Goal: Information Seeking & Learning: Learn about a topic

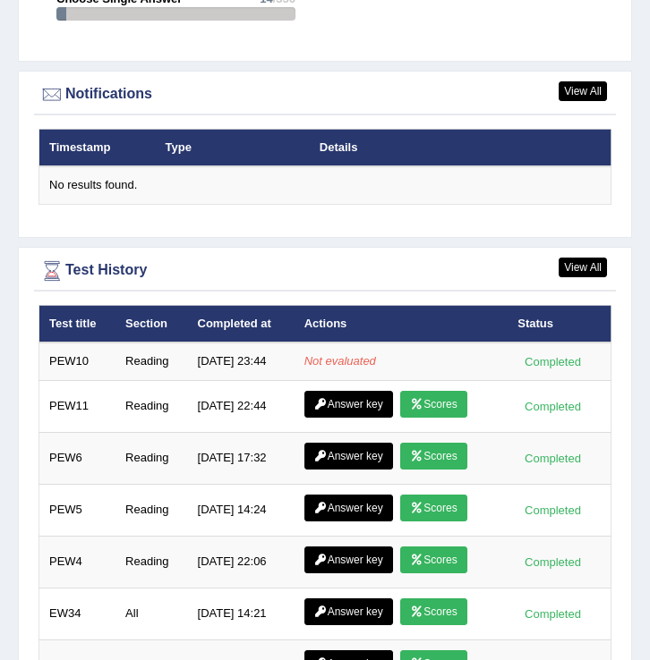
scroll to position [3023, 0]
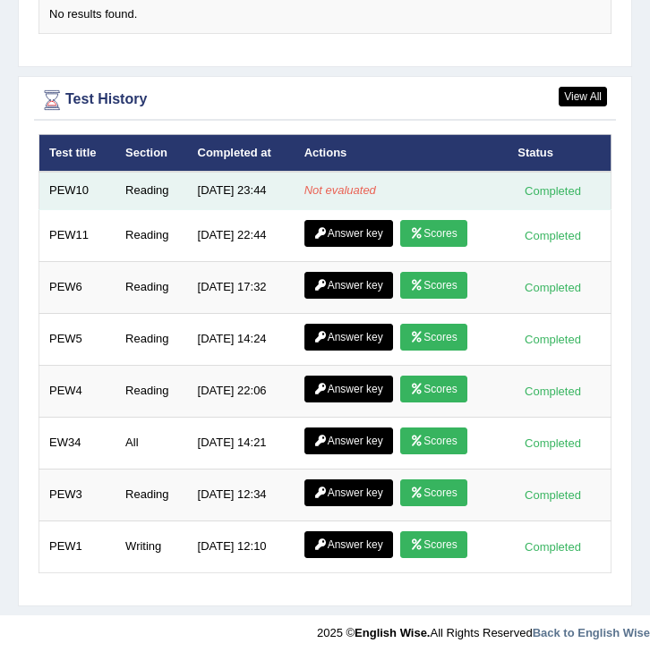
click at [387, 192] on td "Not evaluated" at bounding box center [401, 191] width 214 height 38
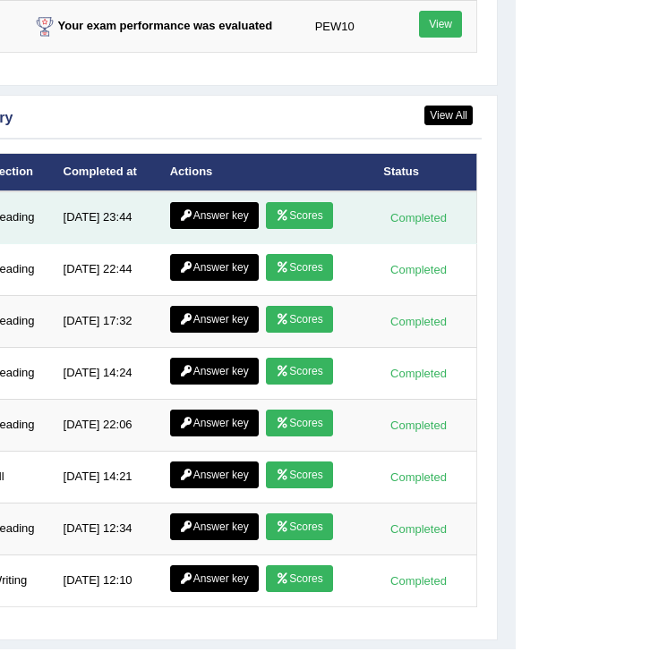
scroll to position [3043, 134]
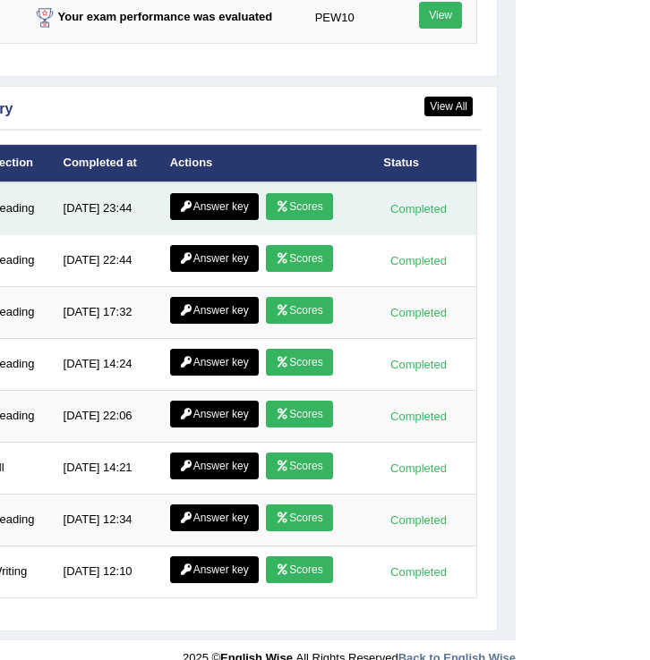
click at [319, 216] on link "Scores" at bounding box center [299, 206] width 66 height 27
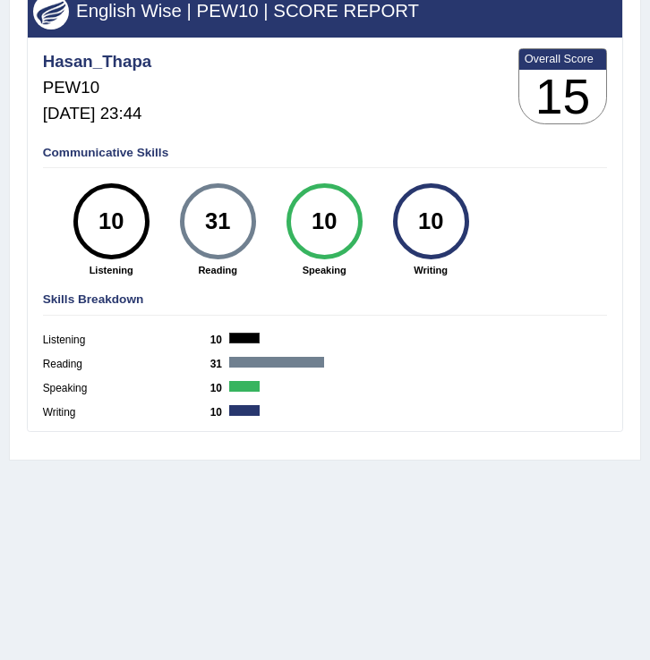
scroll to position [279, 0]
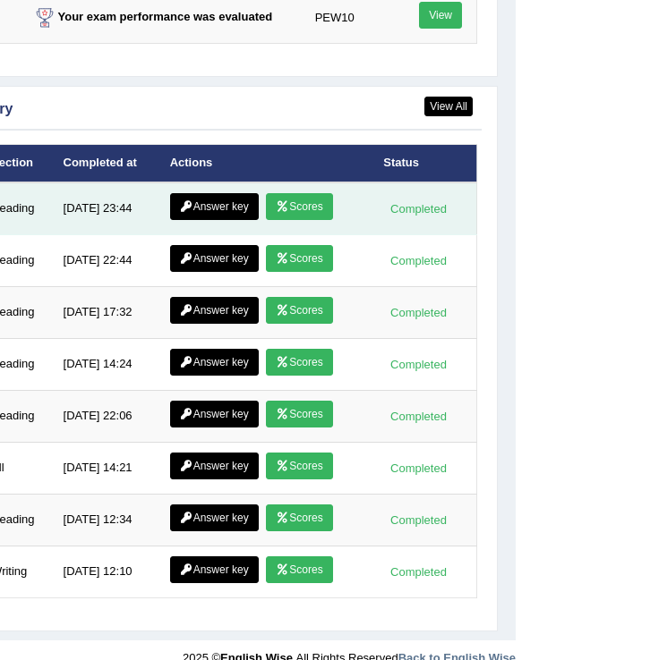
click at [234, 216] on link "Answer key" at bounding box center [214, 206] width 89 height 27
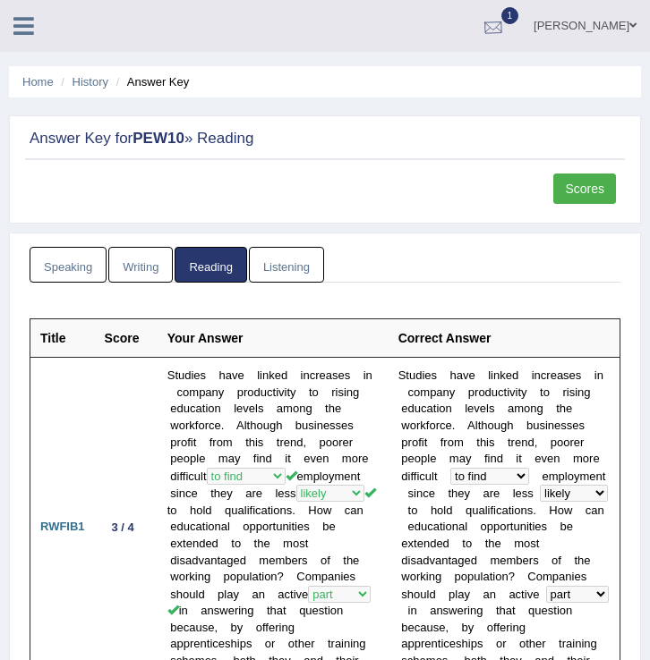
click at [480, 27] on div at bounding box center [493, 26] width 27 height 27
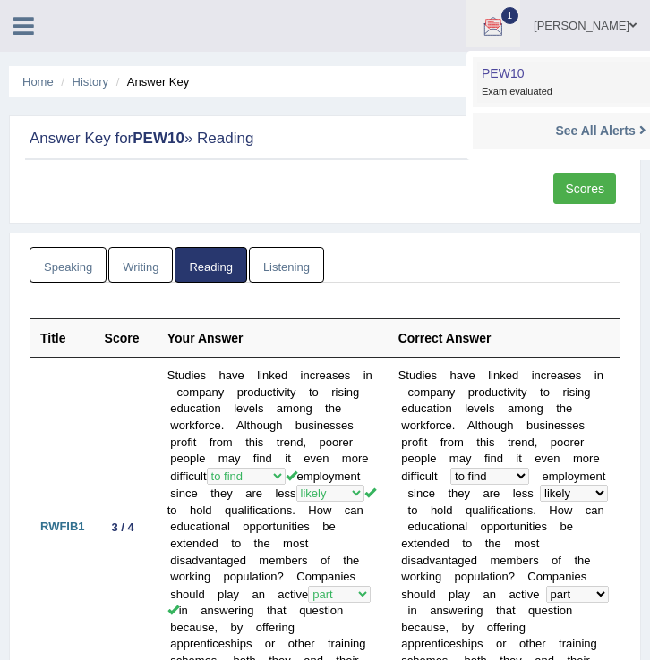
click at [500, 87] on span "Exam evaluated" at bounding box center [600, 91] width 238 height 18
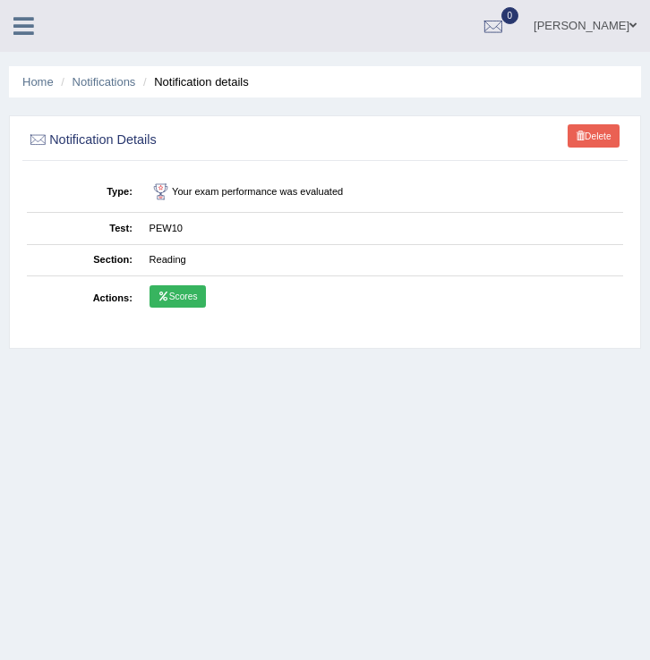
click at [189, 293] on link "Scores" at bounding box center [177, 296] width 56 height 23
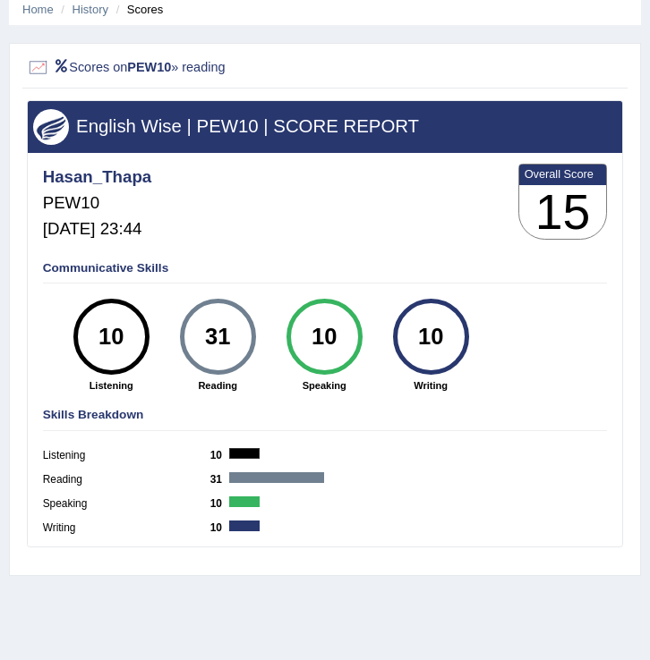
scroll to position [279, 0]
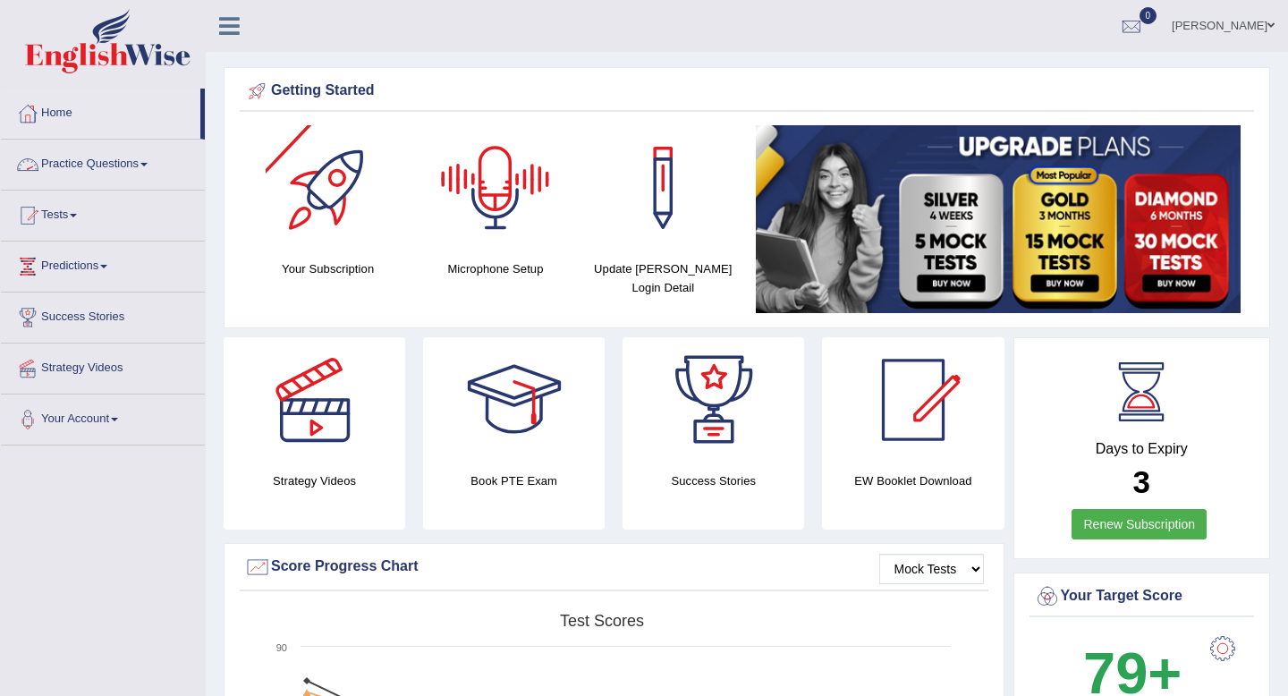
click at [148, 165] on span at bounding box center [143, 165] width 7 height 4
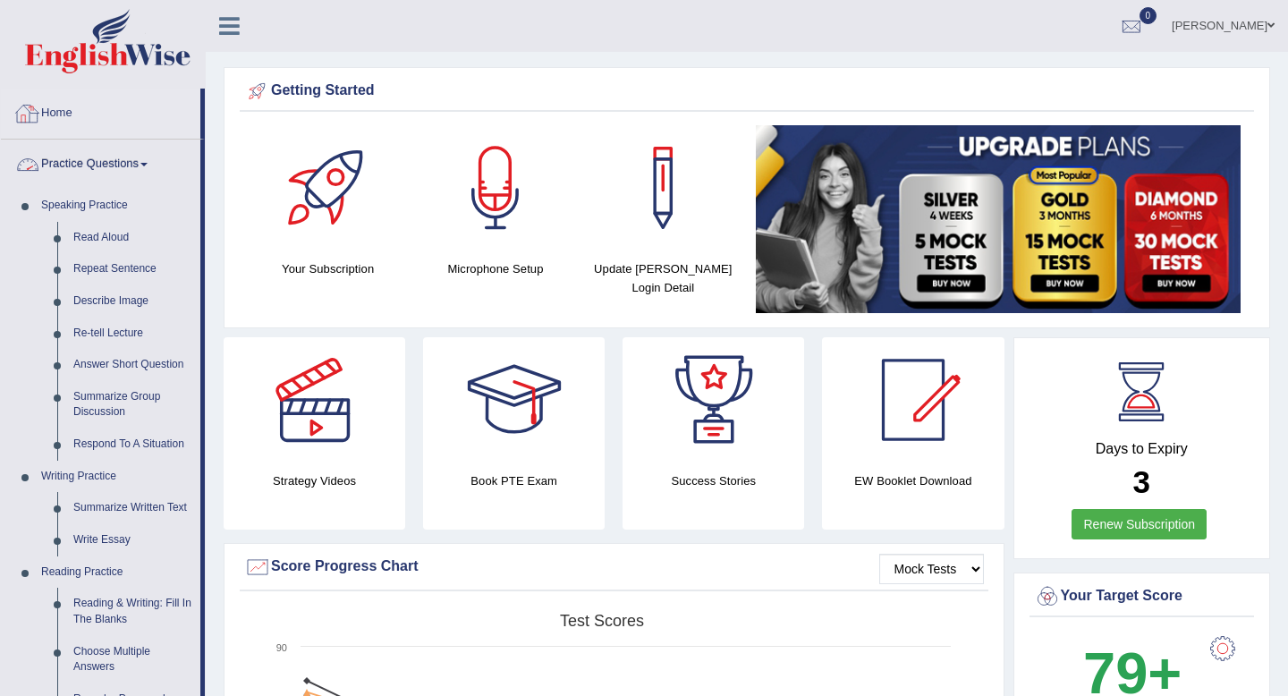
click at [145, 166] on link "Practice Questions" at bounding box center [101, 162] width 200 height 45
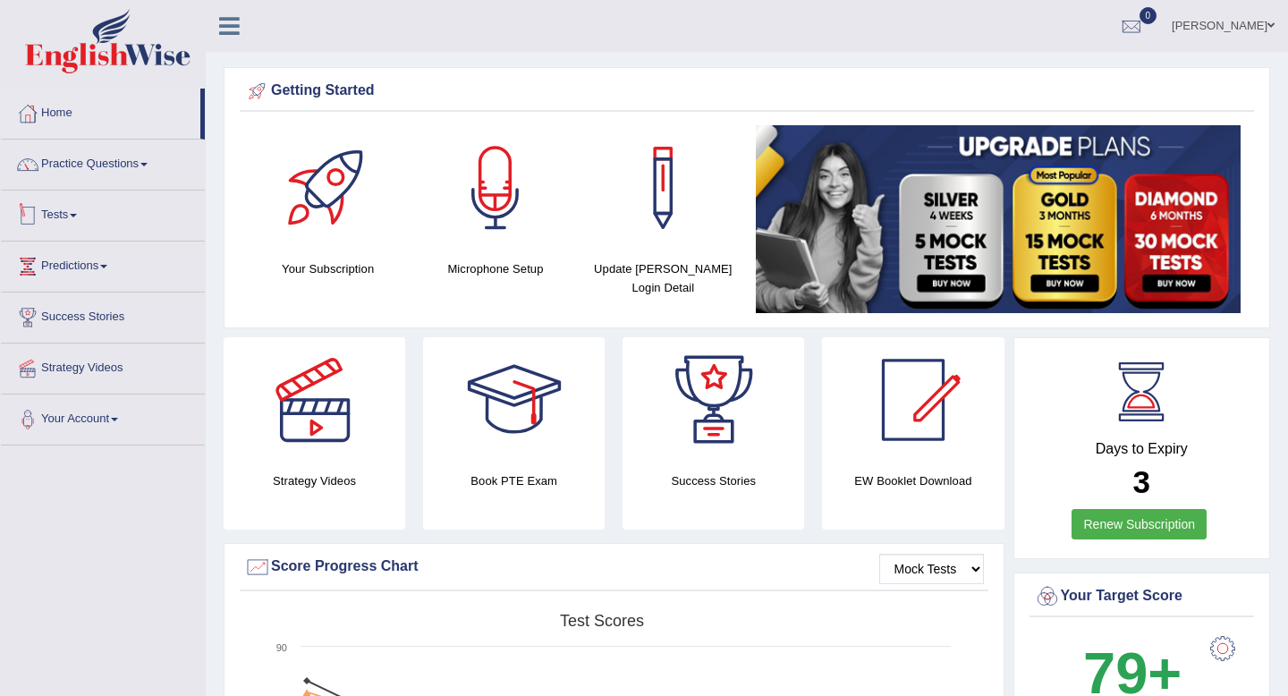
click at [81, 219] on link "Tests" at bounding box center [103, 213] width 204 height 45
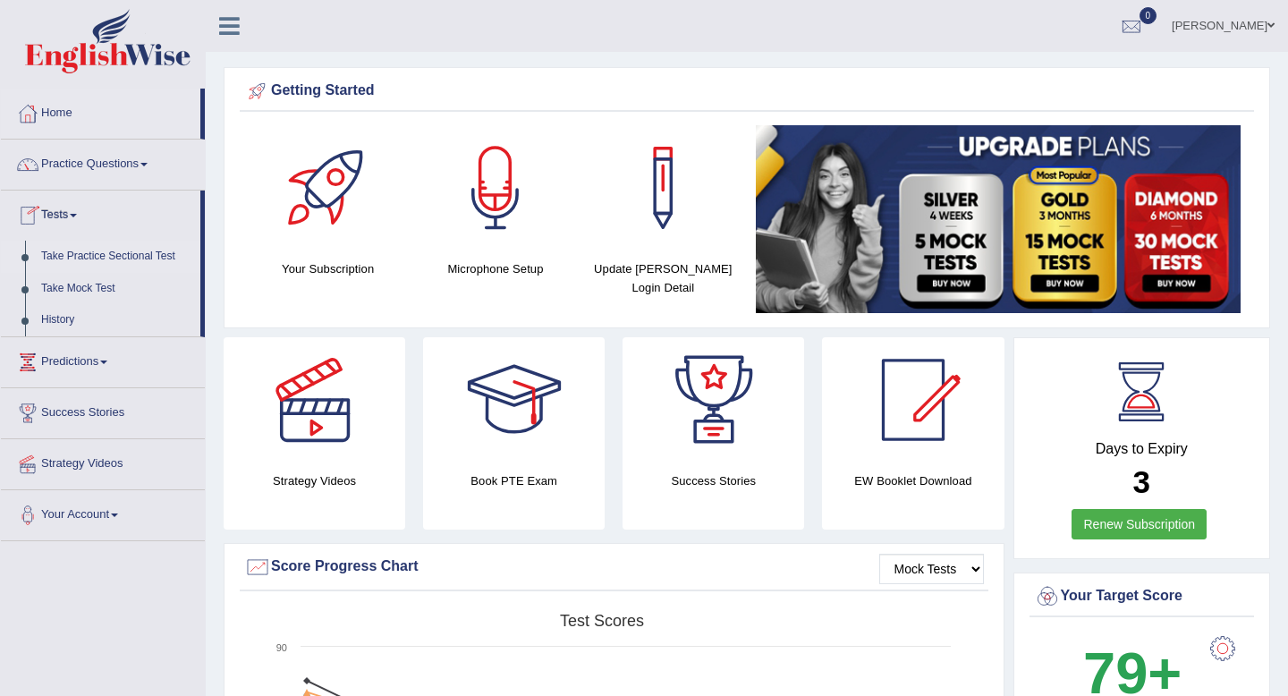
click at [130, 259] on link "Take Practice Sectional Test" at bounding box center [116, 257] width 167 height 32
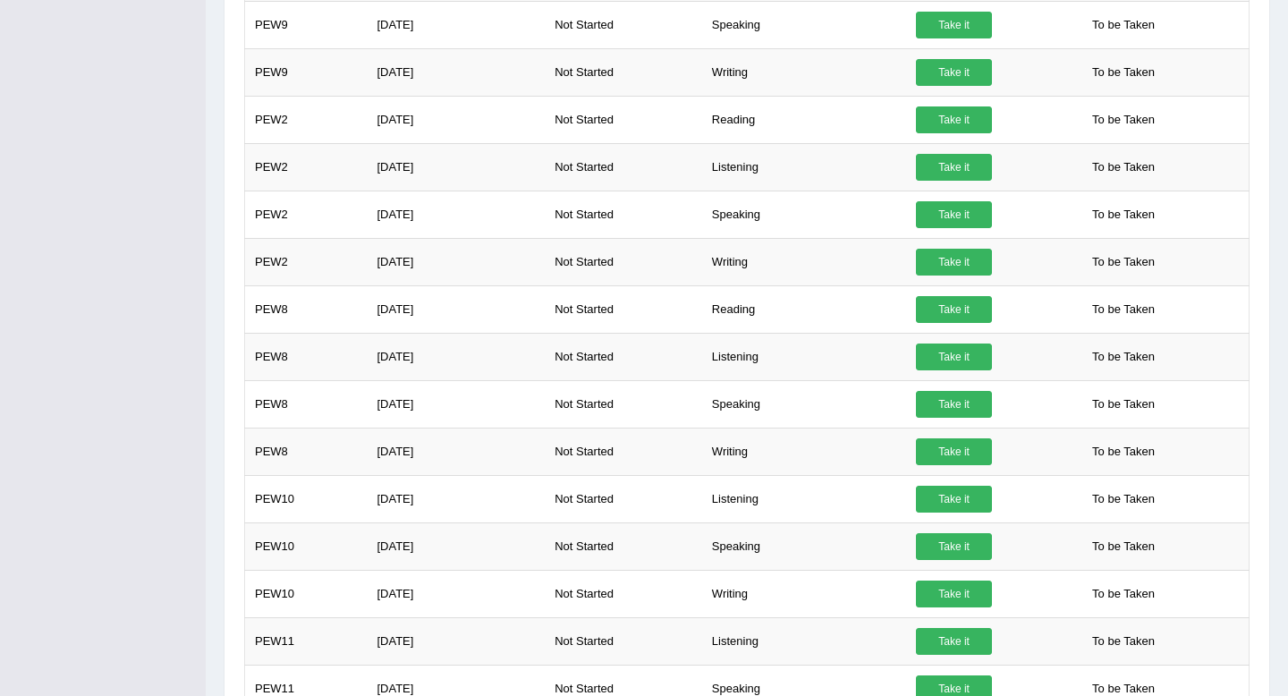
scroll to position [1350, 0]
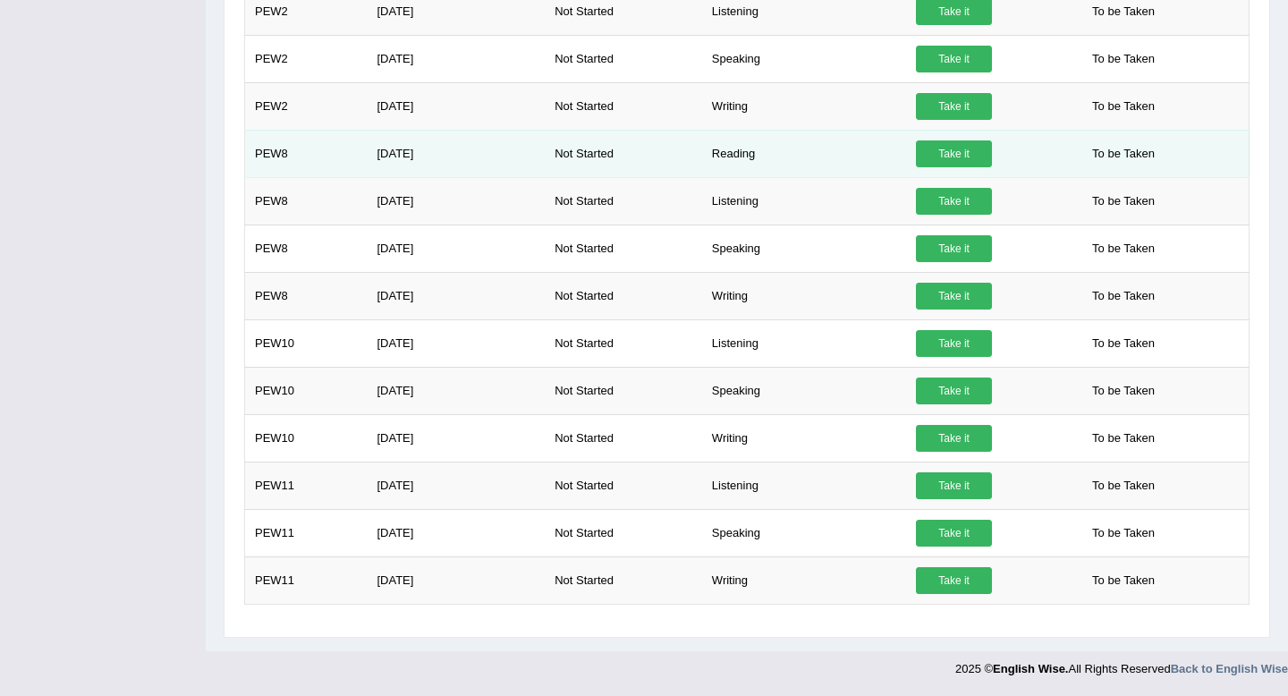
click at [938, 148] on link "Take it" at bounding box center [954, 153] width 76 height 27
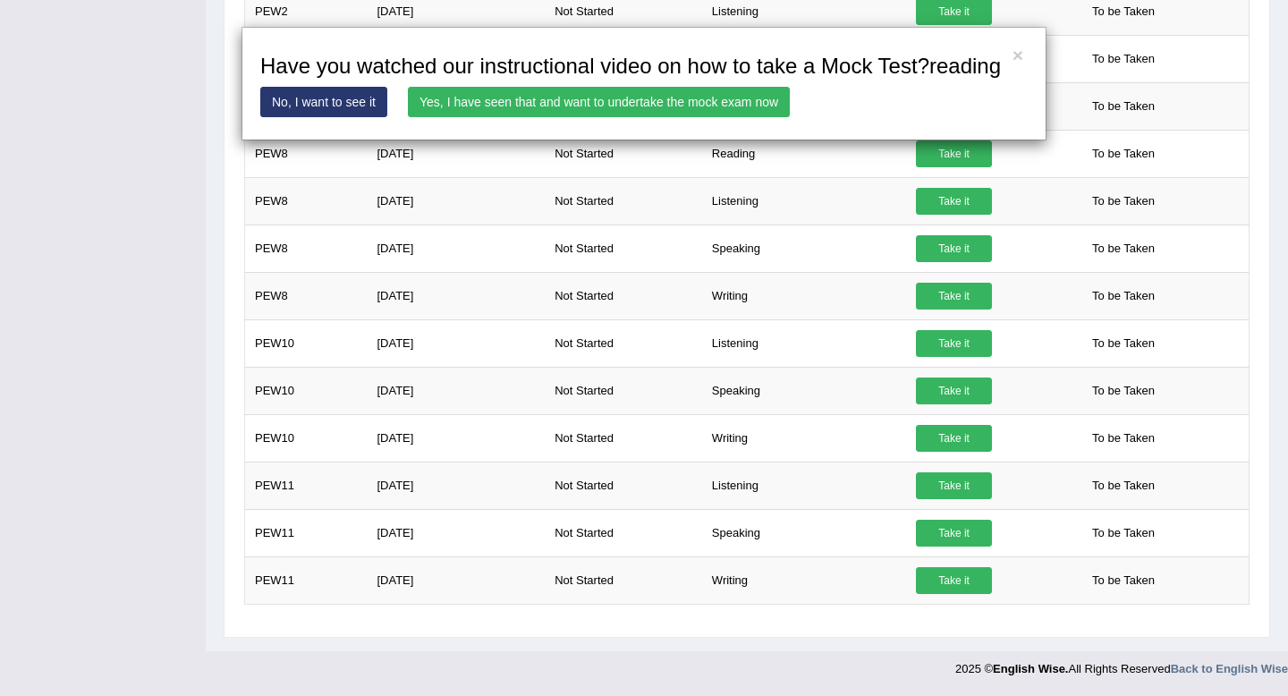
click at [746, 117] on link "Yes, I have seen that and want to undertake the mock exam now" at bounding box center [599, 102] width 382 height 30
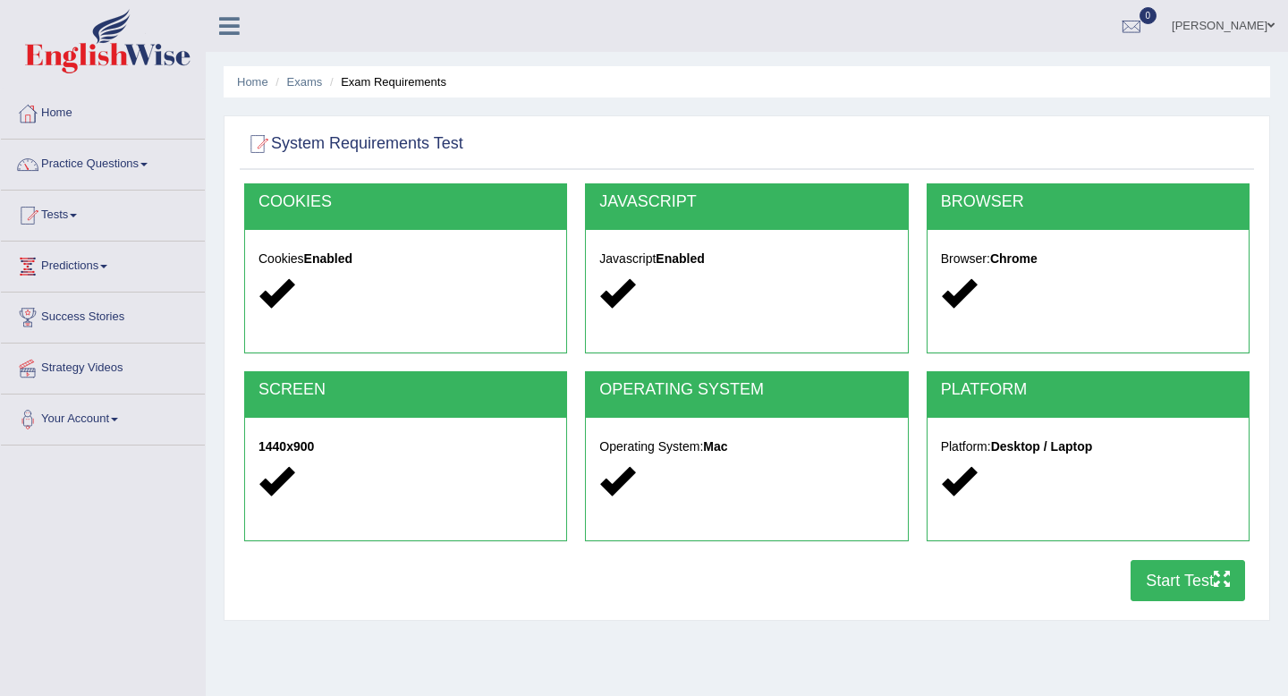
click at [1177, 591] on button "Start Test" at bounding box center [1188, 580] width 115 height 41
